Goal: Submit feedback/report problem: Submit feedback/report problem

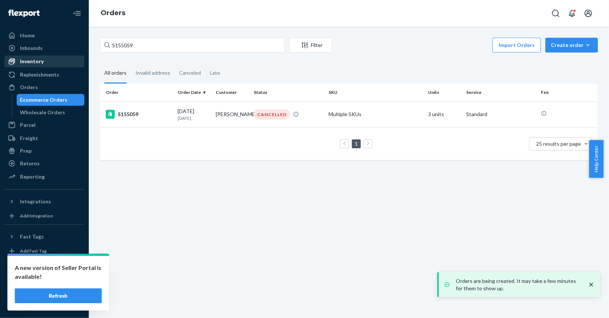
click at [37, 62] on div "Inventory" at bounding box center [32, 61] width 24 height 7
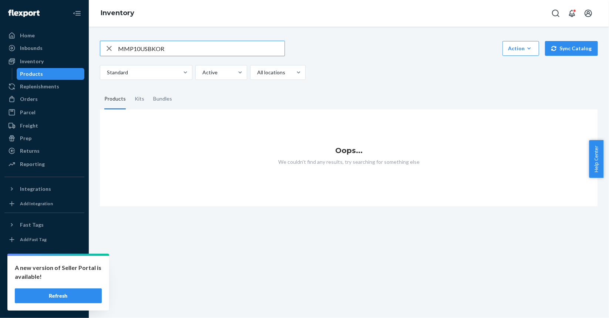
drag, startPoint x: 148, startPoint y: 50, endPoint x: 238, endPoint y: 54, distance: 89.7
click at [237, 54] on input "MMP10USBKOR" at bounding box center [201, 48] width 167 height 15
type input "MMP10USwh"
click at [153, 47] on input "MMP10USwh" at bounding box center [201, 48] width 167 height 15
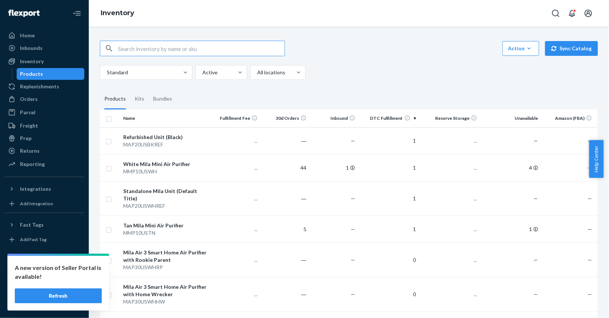
click at [156, 54] on input "text" at bounding box center [201, 48] width 167 height 15
paste input "MMP10USwh"
type input "MMP10USwh"
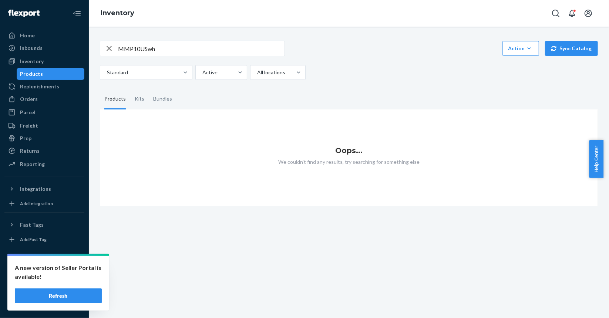
click at [46, 300] on button "Refresh" at bounding box center [58, 296] width 87 height 15
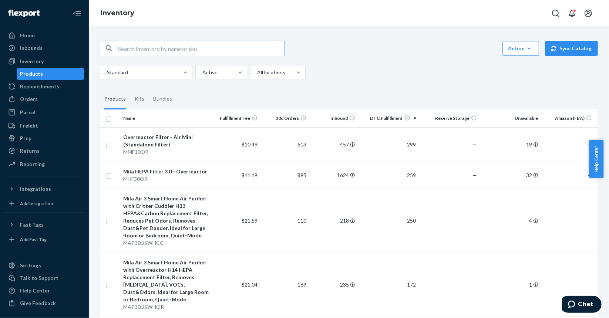
click at [190, 46] on input "text" at bounding box center [201, 48] width 167 height 15
type input "MMP10USwh"
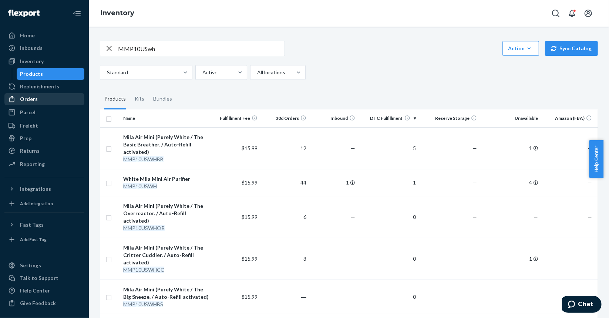
click at [37, 98] on div "Orders" at bounding box center [44, 99] width 78 height 10
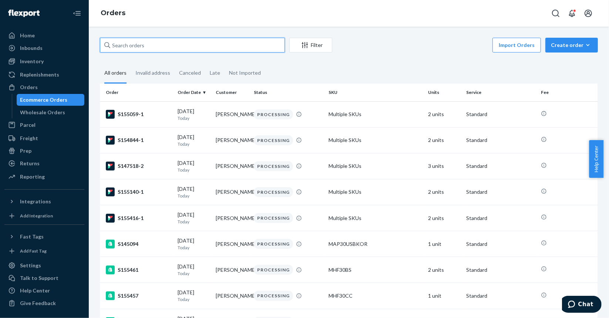
click at [179, 45] on input "text" at bounding box center [192, 45] width 185 height 15
paste input "S148593"
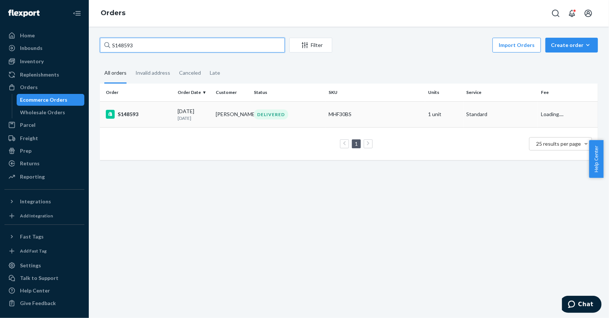
type input "S148593"
click at [154, 113] on div "S148593" at bounding box center [139, 114] width 66 height 9
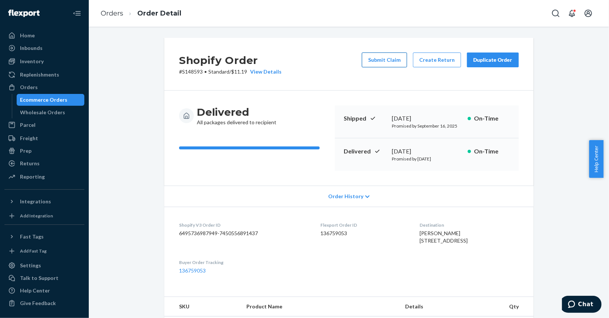
click at [376, 63] on button "Submit Claim" at bounding box center [384, 60] width 45 height 15
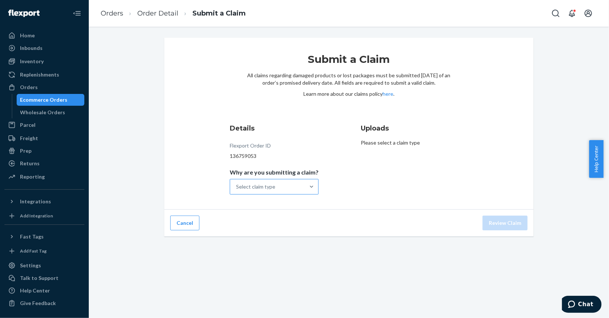
click at [294, 187] on div "Select claim type" at bounding box center [267, 187] width 75 height 15
click at [237, 187] on input "Why are you submitting a claim? Select claim type" at bounding box center [236, 186] width 1 height 7
click at [283, 248] on div "Missing product" at bounding box center [274, 249] width 86 height 15
click at [237, 191] on input "Why are you submitting a claim? option Missing product focused, 0 of 4. 4 resul…" at bounding box center [236, 186] width 1 height 7
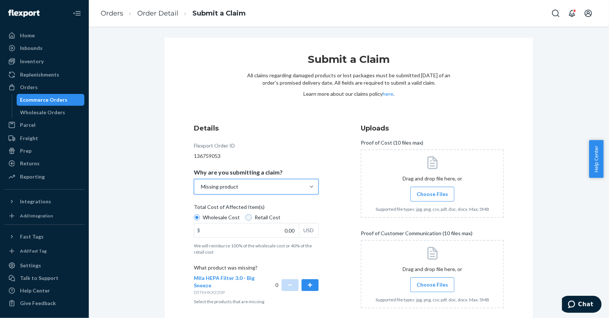
click at [246, 218] on input "Retail Cost" at bounding box center [249, 218] width 6 height 6
radio input "true"
radio input "false"
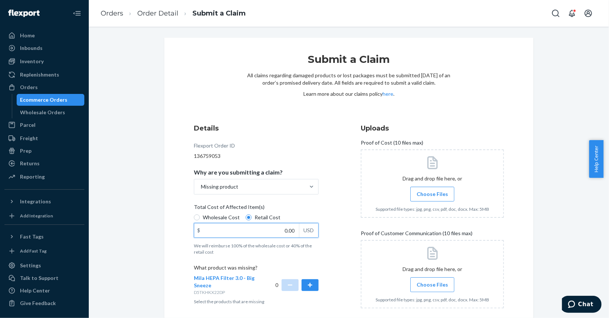
click at [274, 235] on input "0.00" at bounding box center [246, 231] width 105 height 14
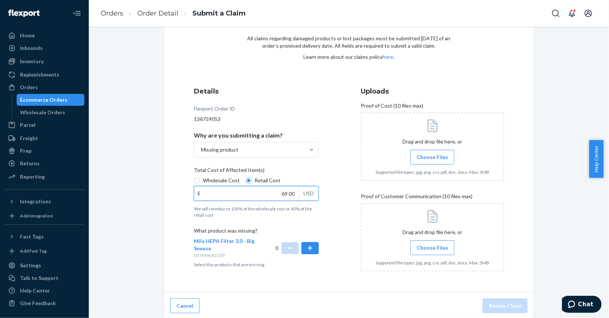
scroll to position [38, 0]
type input "69.00"
click at [309, 250] on button "button" at bounding box center [310, 247] width 17 height 12
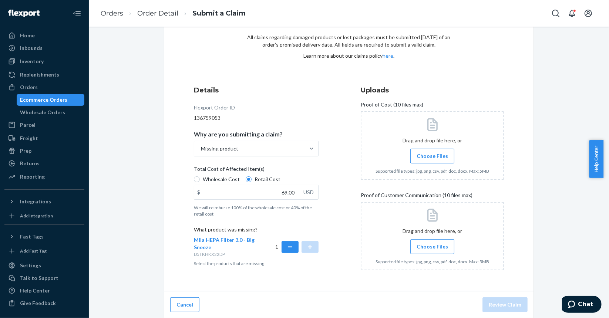
click at [432, 160] on label "Choose Files" at bounding box center [432, 156] width 44 height 15
click at [432, 160] on input "Choose Files" at bounding box center [432, 156] width 0 height 8
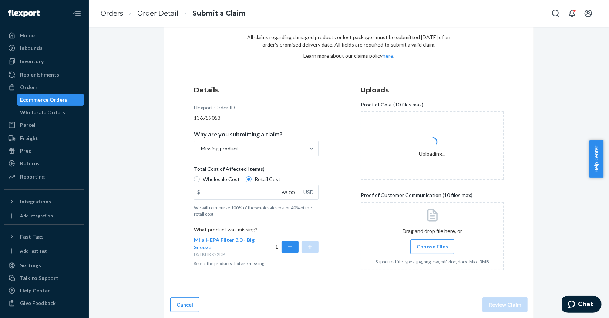
click at [443, 254] on label "Choose Files" at bounding box center [432, 246] width 44 height 15
click at [433, 251] on input "Choose Files" at bounding box center [432, 247] width 0 height 8
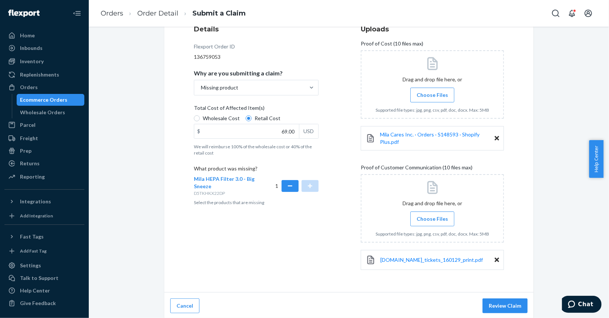
scroll to position [100, 0]
click at [504, 300] on button "Review Claim" at bounding box center [505, 305] width 45 height 15
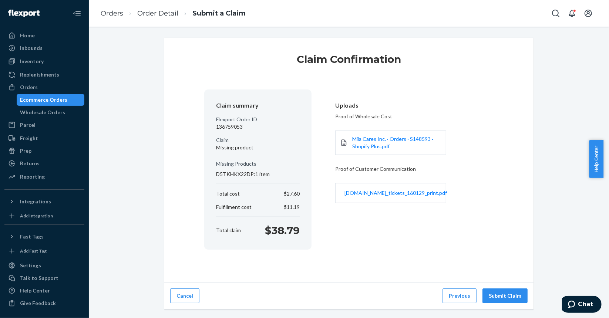
scroll to position [0, 0]
click at [504, 295] on button "Submit Claim" at bounding box center [505, 296] width 45 height 15
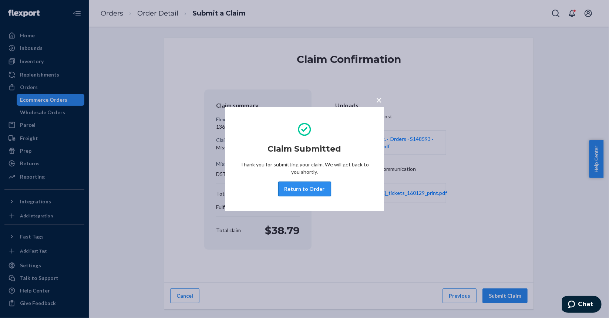
click at [324, 190] on button "Return to Order" at bounding box center [304, 189] width 53 height 15
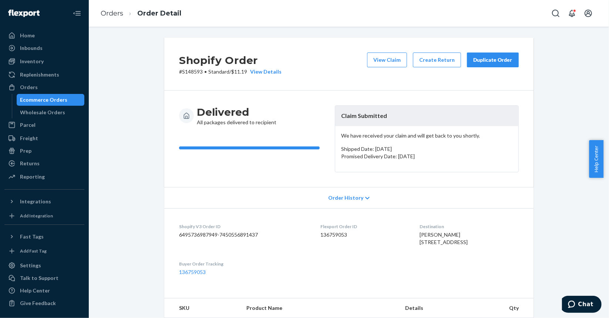
click at [44, 99] on div "Ecommerce Orders" at bounding box center [43, 99] width 47 height 7
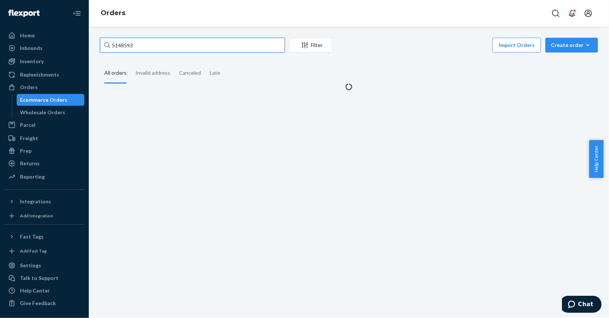
click at [169, 46] on input "S148593" at bounding box center [192, 45] width 185 height 15
paste input "9005"
type input "S149005"
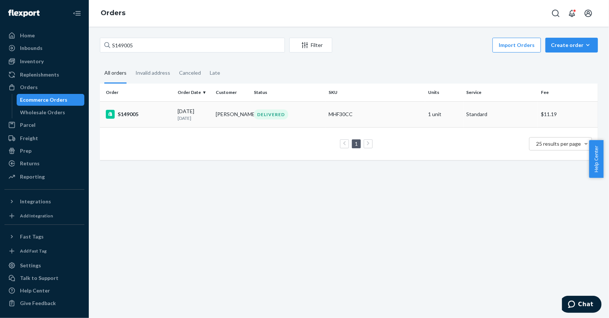
click at [156, 118] on div "S149005" at bounding box center [139, 114] width 66 height 9
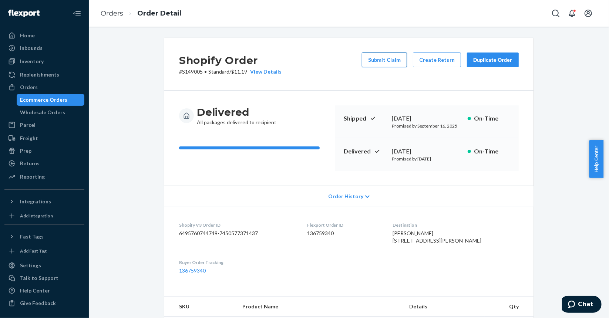
click at [379, 63] on button "Submit Claim" at bounding box center [384, 60] width 45 height 15
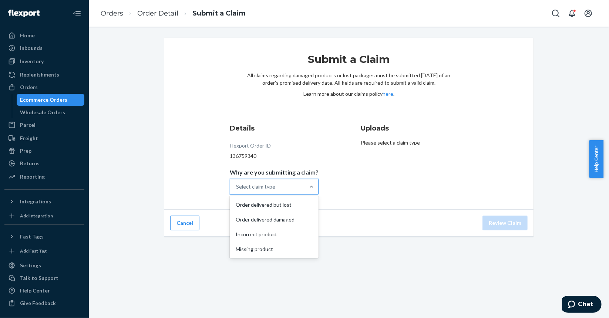
click at [257, 183] on div "Select claim type" at bounding box center [255, 186] width 39 height 7
click at [237, 183] on input "Why are you submitting a claim? option Order delivered but lost focused, 1 of 4…" at bounding box center [236, 186] width 1 height 7
click at [255, 248] on div "Missing product" at bounding box center [274, 249] width 86 height 15
click at [237, 191] on input "Why are you submitting a claim? option Missing product focused, 4 of 4. 4 resul…" at bounding box center [236, 186] width 1 height 7
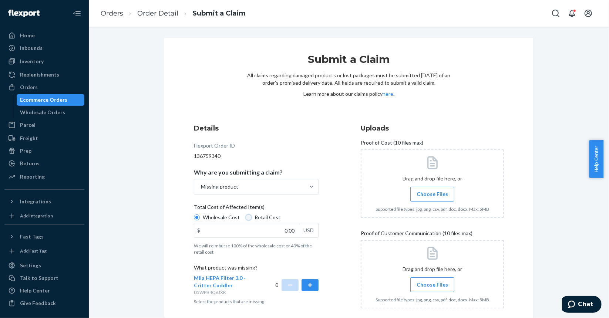
click at [247, 217] on input "Retail Cost" at bounding box center [249, 218] width 6 height 6
radio input "true"
click at [264, 234] on input "0.00" at bounding box center [246, 231] width 105 height 14
type input "79.00"
click at [311, 284] on button "button" at bounding box center [310, 285] width 17 height 12
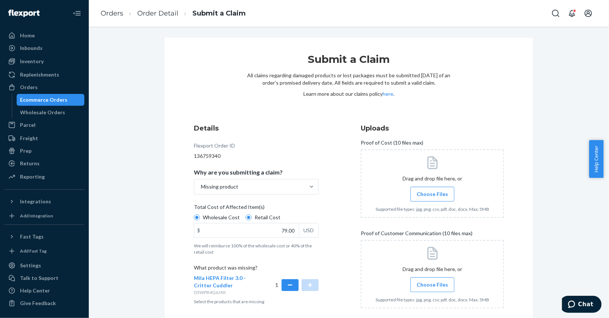
click at [436, 198] on label "Choose Files" at bounding box center [432, 194] width 44 height 15
click at [433, 198] on input "Choose Files" at bounding box center [432, 194] width 0 height 8
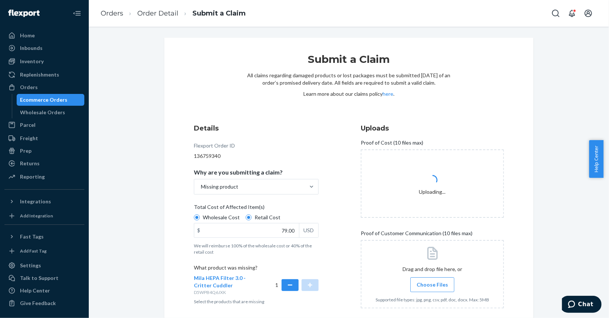
click at [422, 282] on span "Choose Files" at bounding box center [432, 284] width 31 height 7
click at [432, 282] on input "Choose Files" at bounding box center [432, 285] width 0 height 8
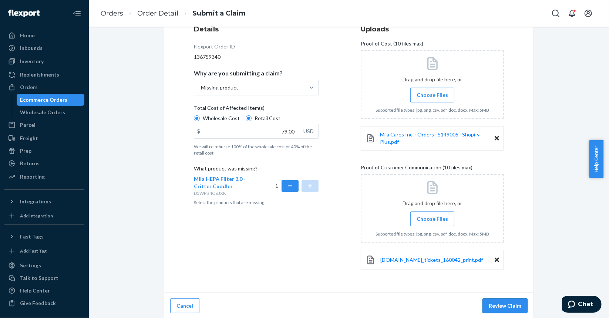
scroll to position [100, 0]
click at [504, 302] on button "Review Claim" at bounding box center [505, 305] width 45 height 15
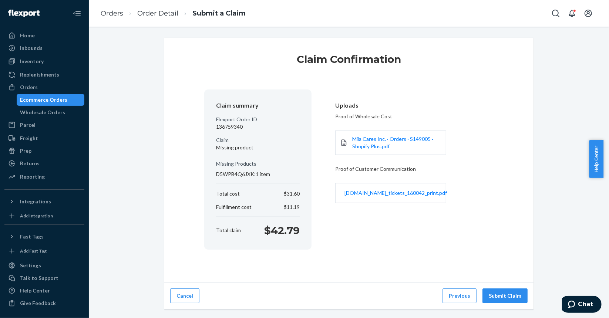
scroll to position [0, 0]
click at [502, 295] on button "Submit Claim" at bounding box center [505, 296] width 45 height 15
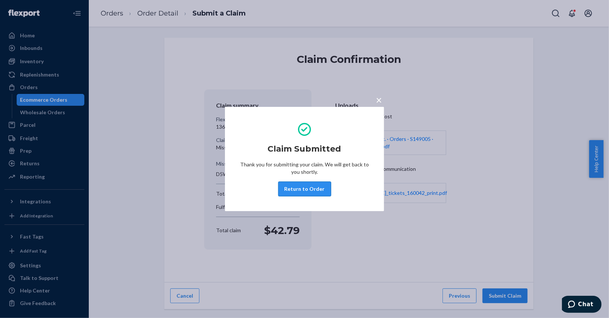
click at [295, 184] on button "Return to Order" at bounding box center [304, 189] width 53 height 15
